Goal: Check status: Check status

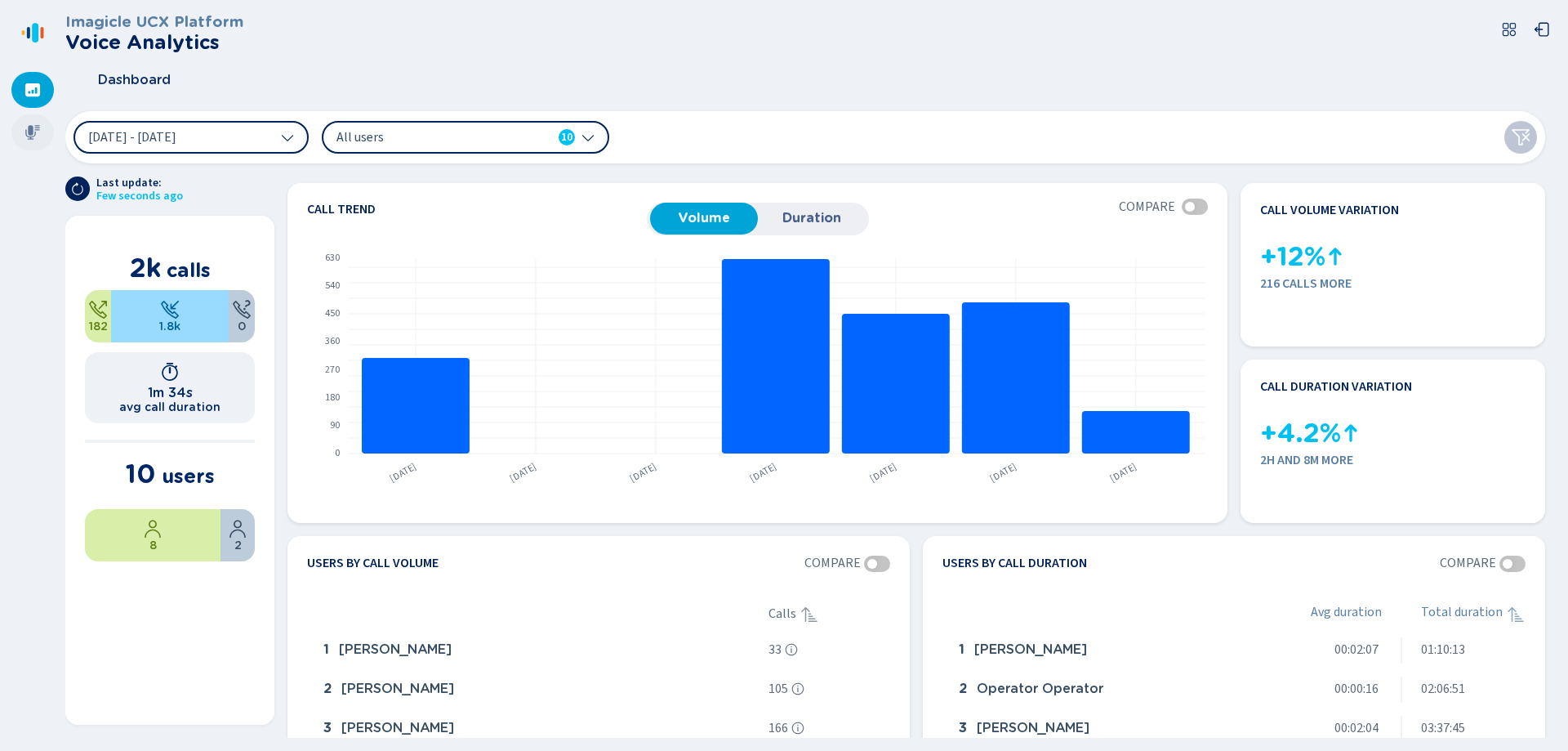
click at [29, 119] on div at bounding box center [32, 132] width 42 height 36
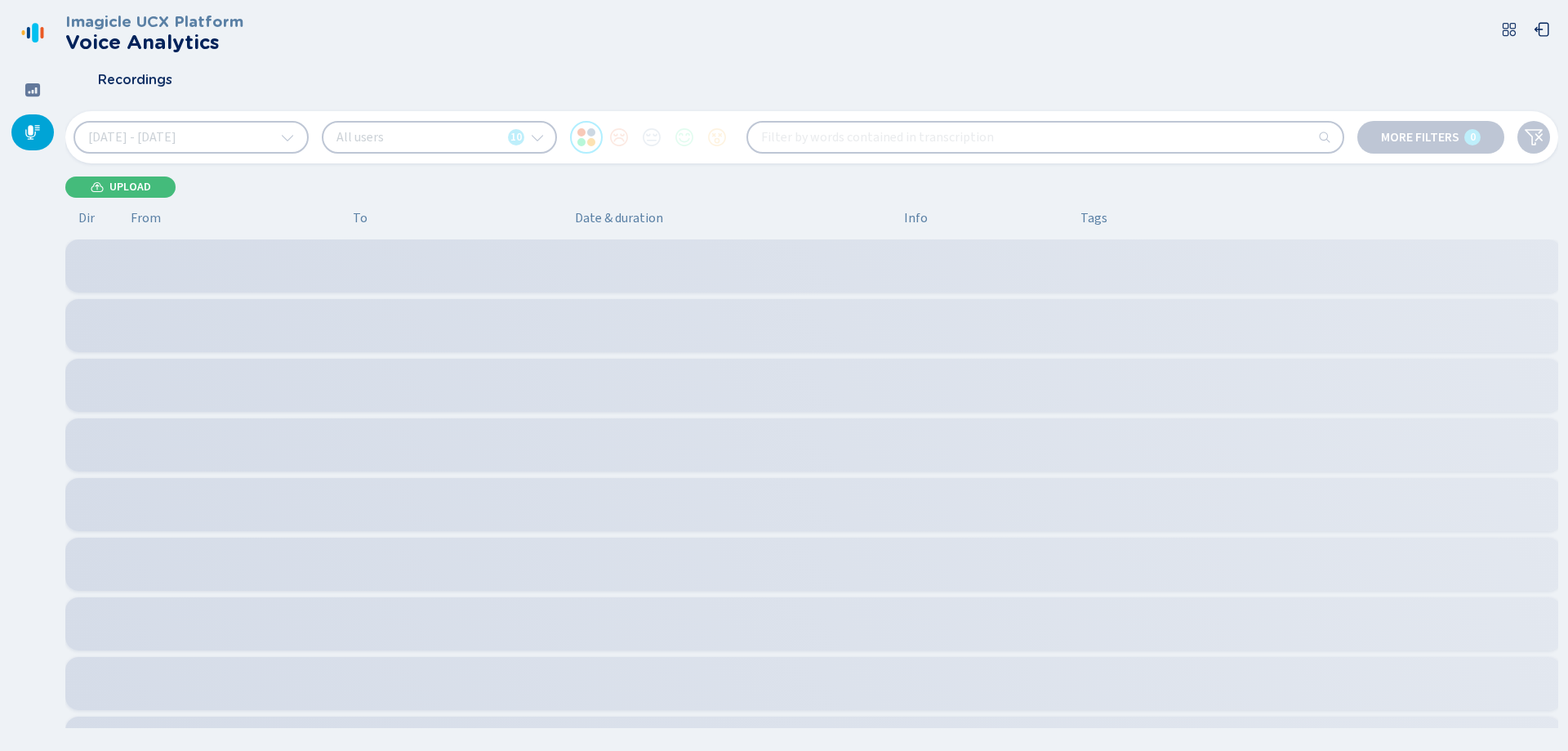
click at [176, 134] on span "[DATE] - [DATE]" at bounding box center [132, 137] width 88 height 13
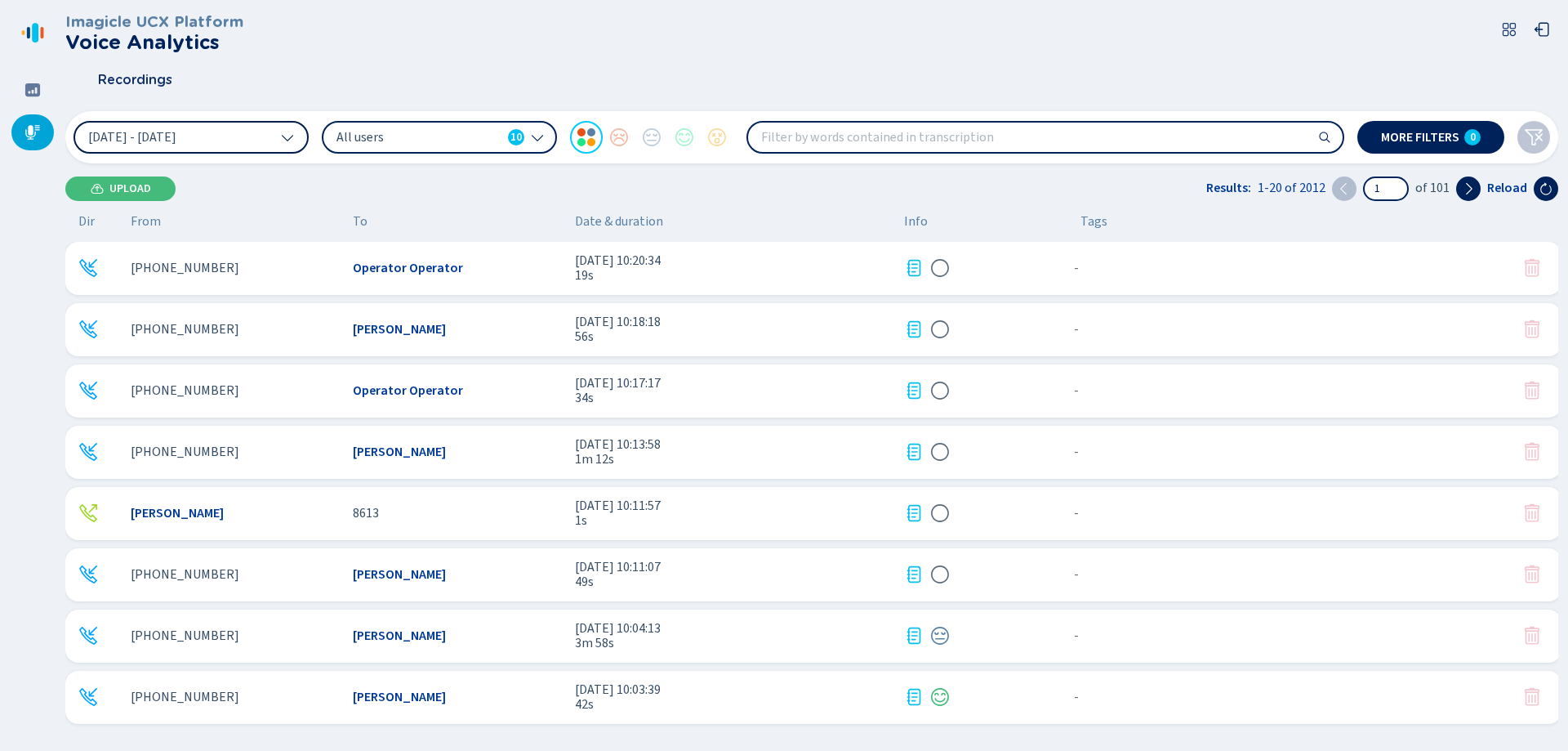
click at [176, 135] on span "[DATE] - [DATE]" at bounding box center [132, 137] width 88 height 13
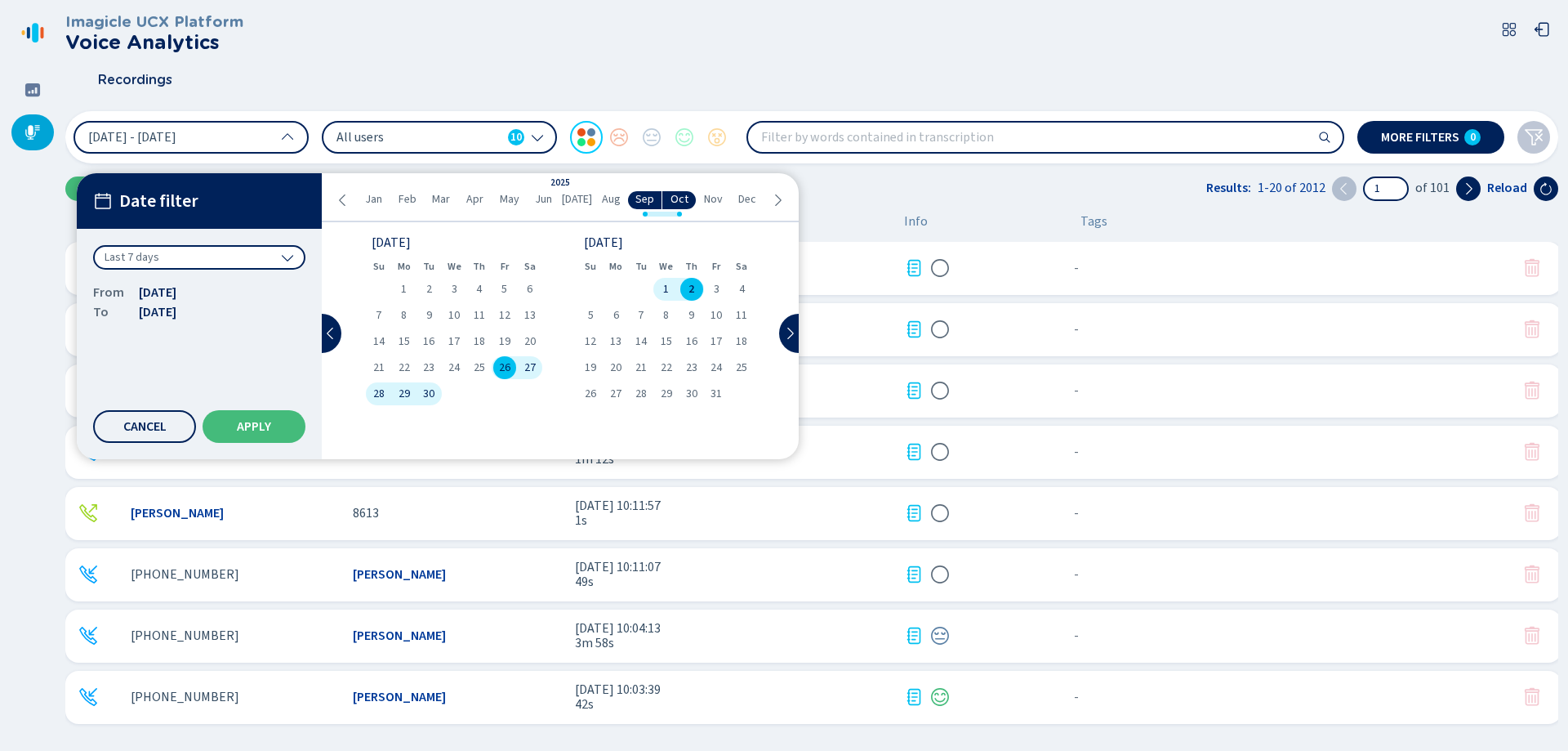
click at [696, 286] on div "2" at bounding box center [691, 289] width 25 height 22
click at [243, 425] on span "Apply" at bounding box center [254, 426] width 35 height 13
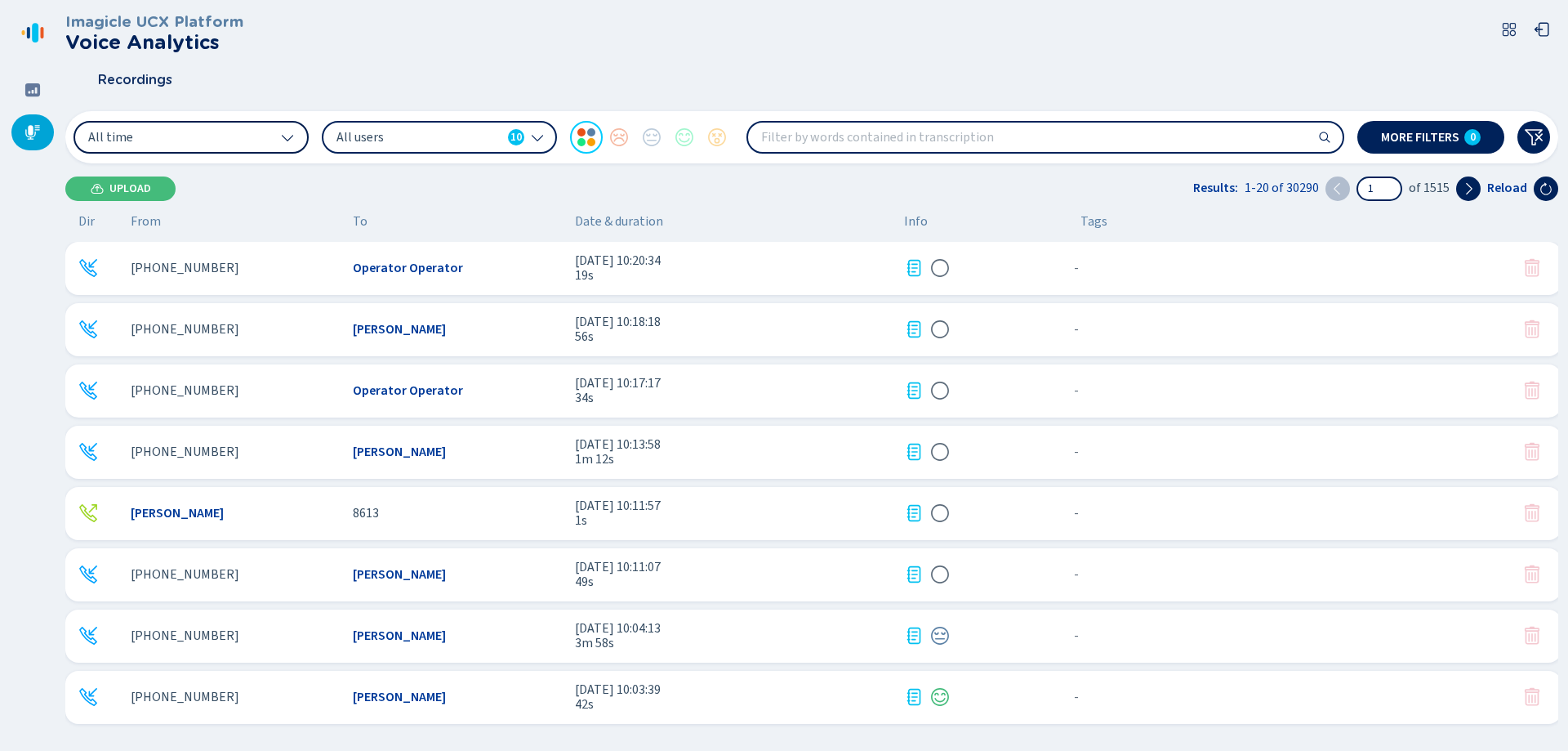
click at [273, 135] on button "All time" at bounding box center [191, 138] width 235 height 33
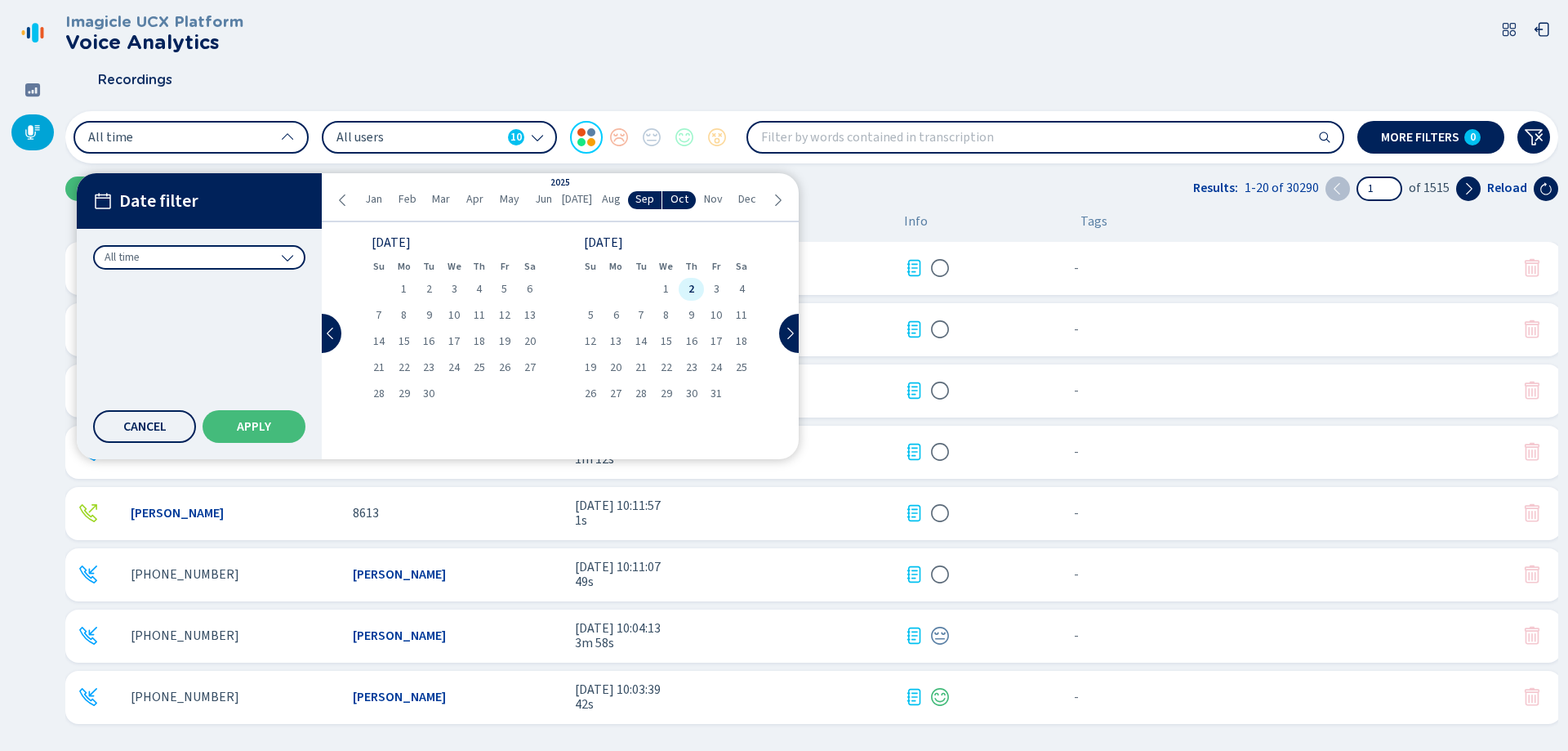
click at [687, 279] on div "2" at bounding box center [691, 289] width 25 height 22
click at [261, 415] on button "Apply" at bounding box center [253, 427] width 103 height 33
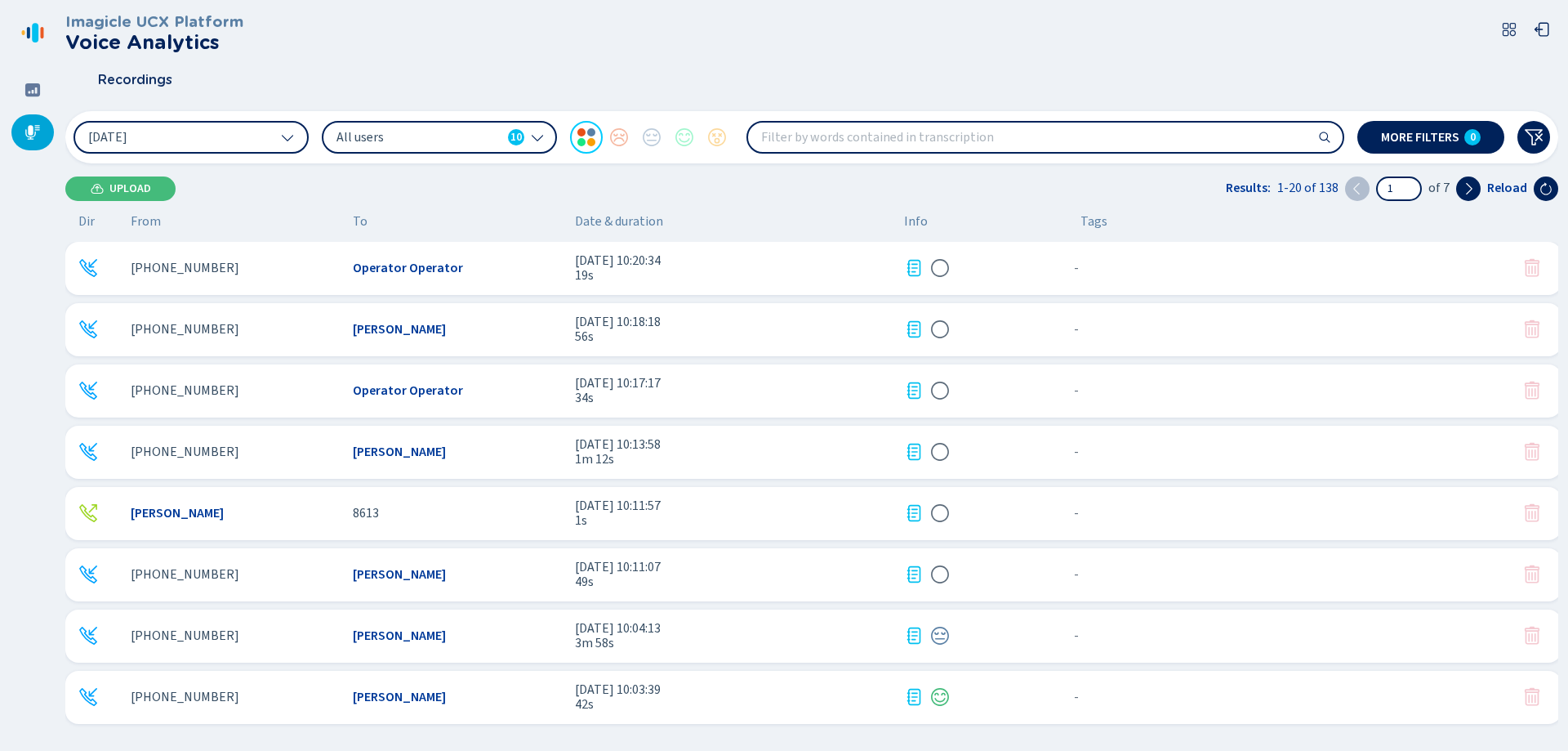
click at [477, 138] on span "All users" at bounding box center [419, 137] width 165 height 18
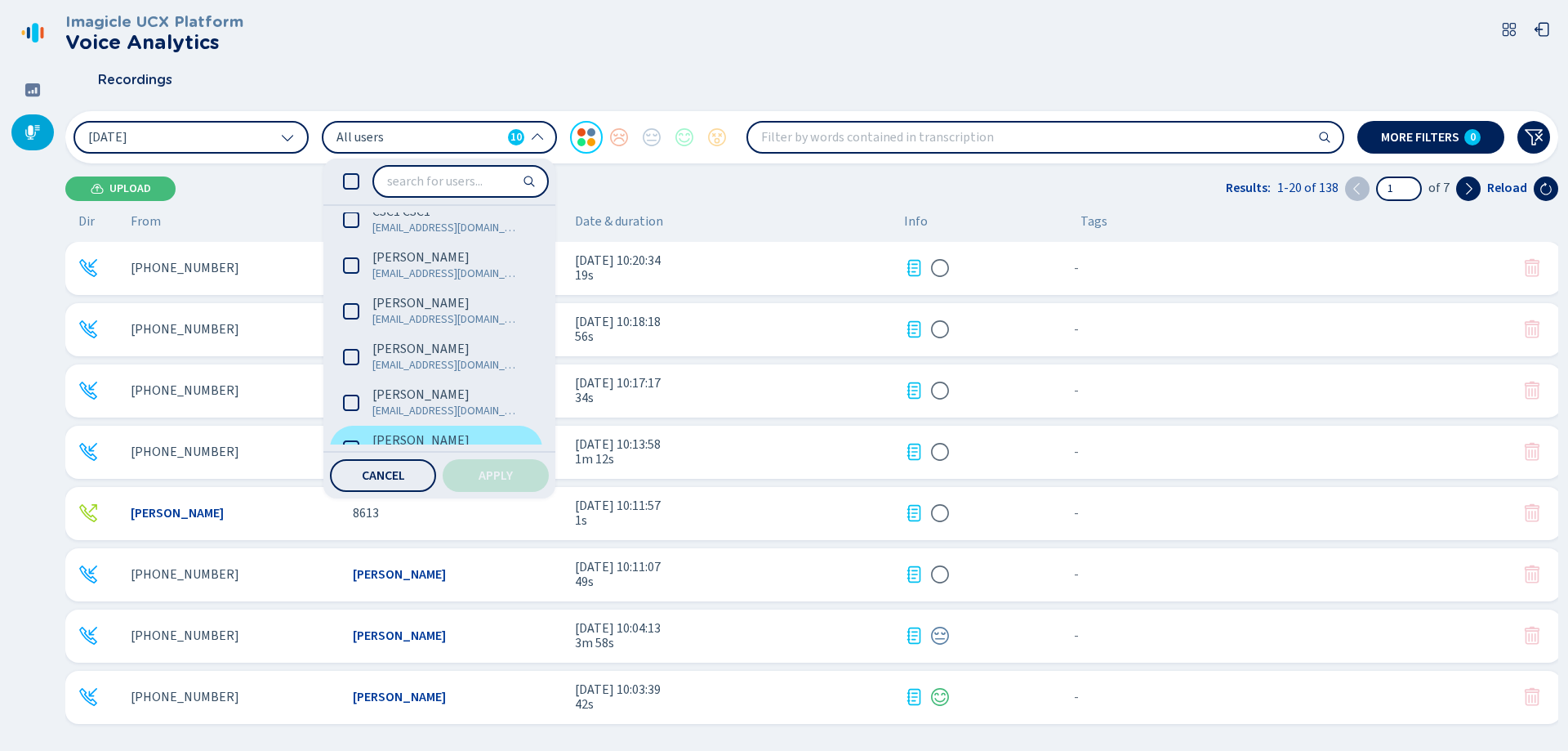
scroll to position [226, 0]
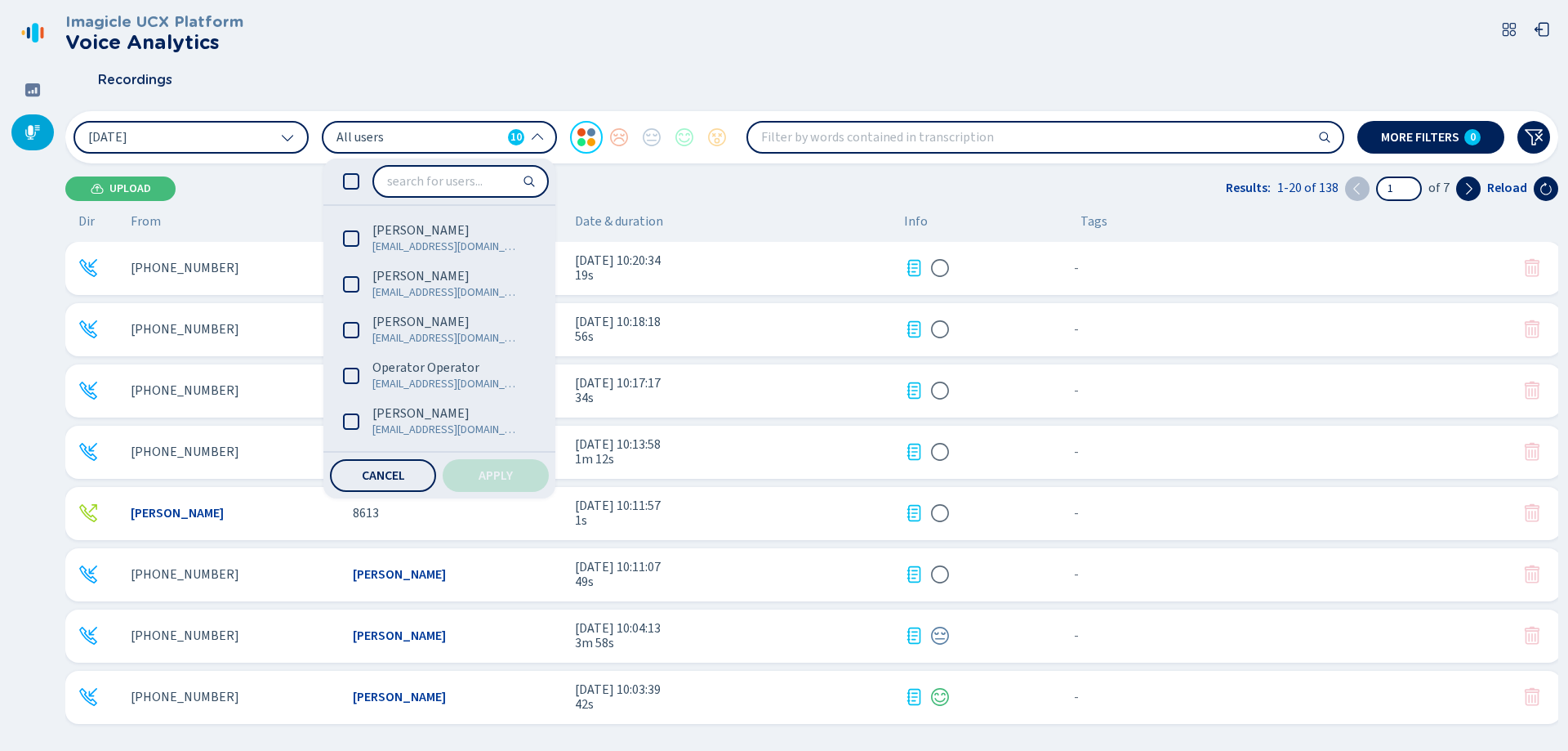
click at [606, 180] on div "Upload Results: 1-20 of 138 1 of 7 Reload" at bounding box center [812, 189] width 1493 height 24
